Goal: Task Accomplishment & Management: Manage account settings

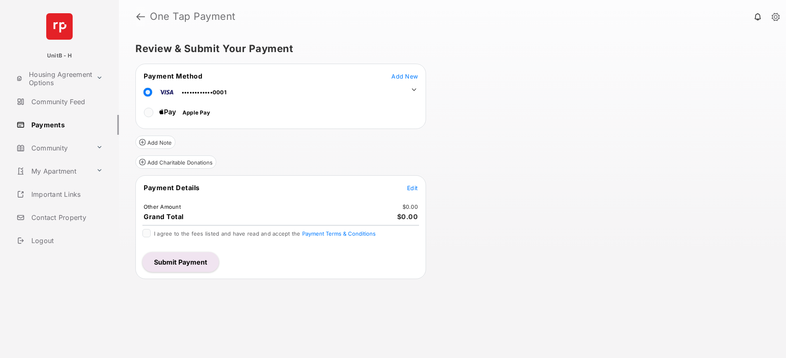
click at [141, 17] on link at bounding box center [140, 17] width 9 height 20
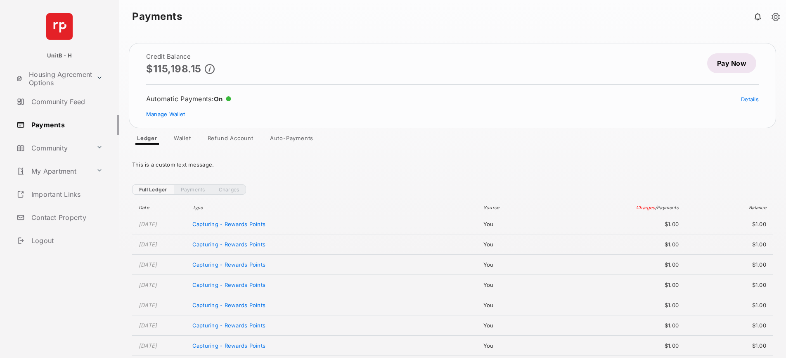
click at [285, 141] on link "Auto-Payments" at bounding box center [292, 140] width 57 height 10
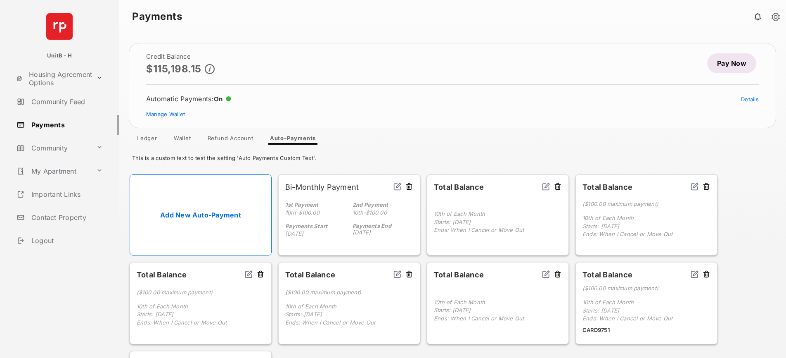
scroll to position [51, 0]
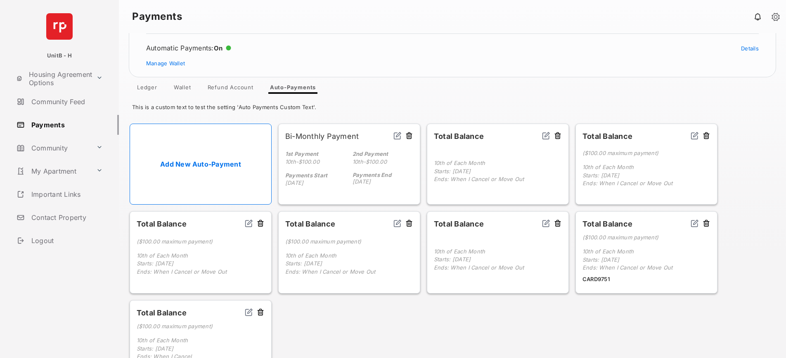
click at [259, 224] on button at bounding box center [261, 224] width 8 height 10
click at [190, 243] on button "Delete" at bounding box center [176, 248] width 45 height 20
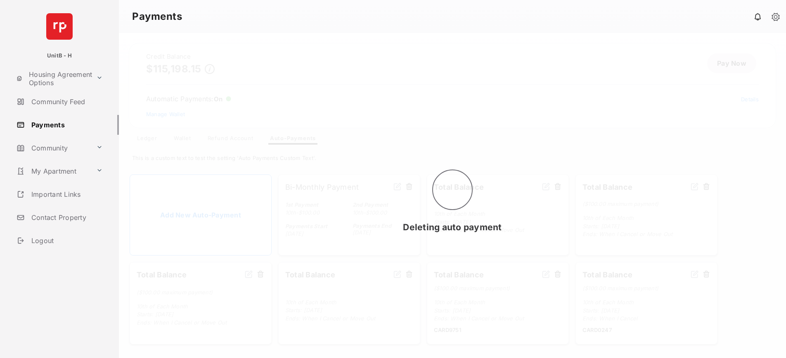
scroll to position [0, 0]
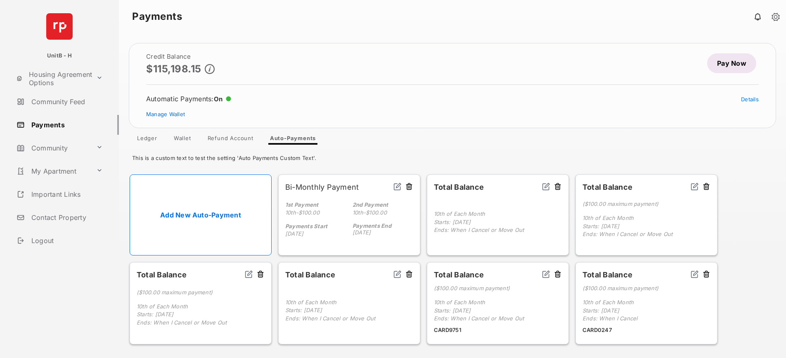
click at [199, 216] on link "Add New Auto-Payment" at bounding box center [201, 214] width 142 height 81
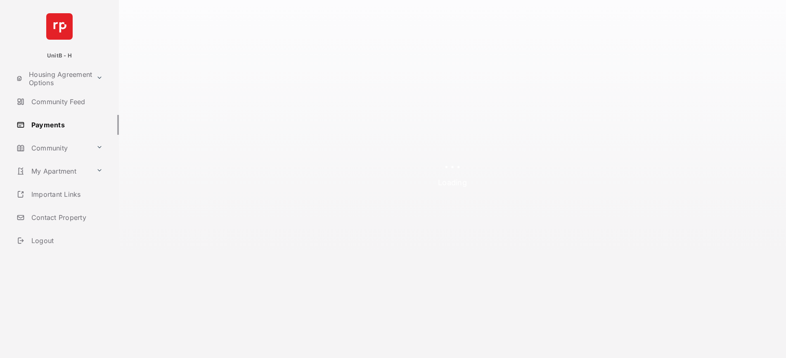
select select "**********"
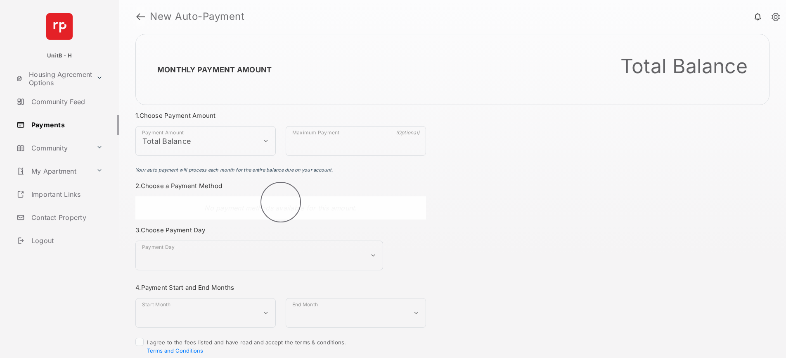
click at [140, 14] on link at bounding box center [140, 17] width 9 height 20
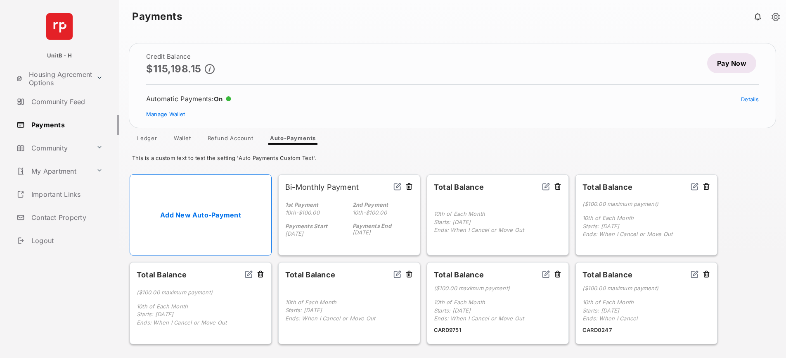
click at [260, 275] on button at bounding box center [261, 275] width 8 height 10
click at [190, 298] on button "Delete" at bounding box center [176, 299] width 45 height 20
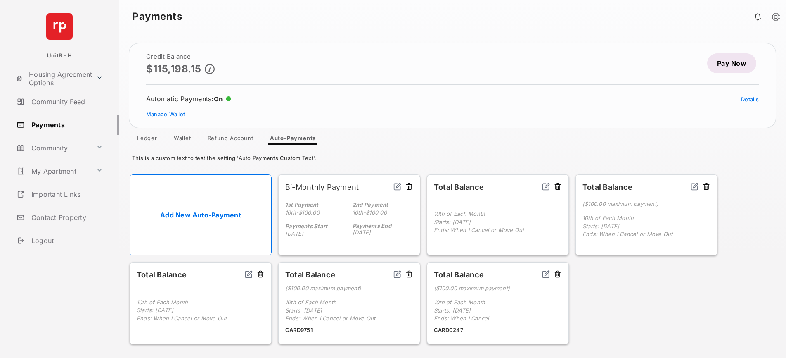
click at [409, 188] on button at bounding box center [409, 187] width 8 height 10
click at [333, 211] on button "Delete" at bounding box center [324, 211] width 45 height 20
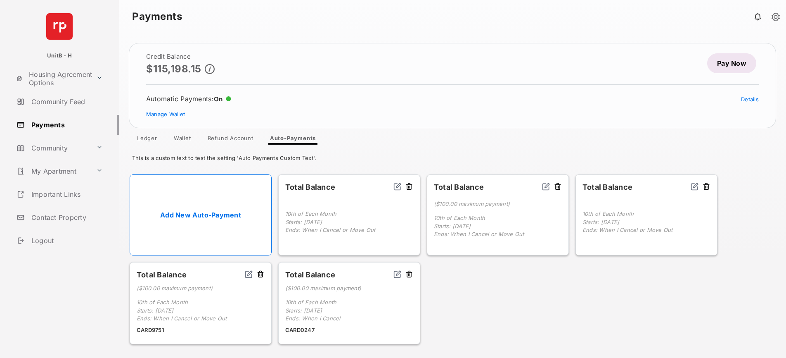
click at [217, 217] on link "Add New Auto-Payment" at bounding box center [201, 214] width 142 height 81
select select "**********"
